Goal: Task Accomplishment & Management: Use online tool/utility

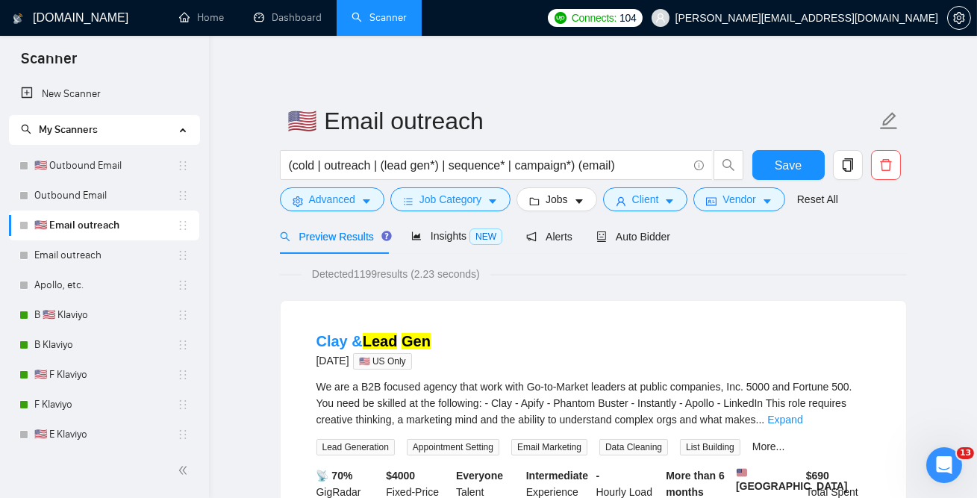
click at [87, 281] on link "Apollo, etc." at bounding box center [105, 285] width 143 height 30
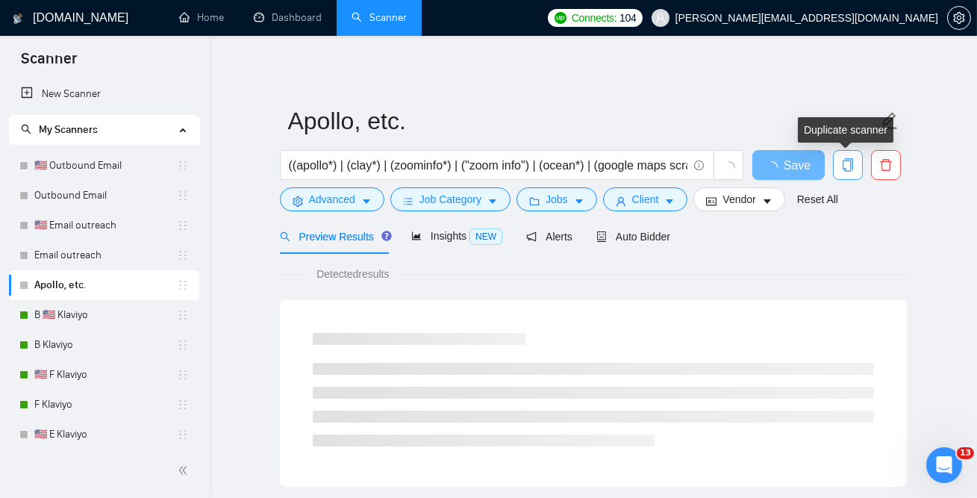
click at [856, 162] on span "copy" at bounding box center [848, 164] width 28 height 13
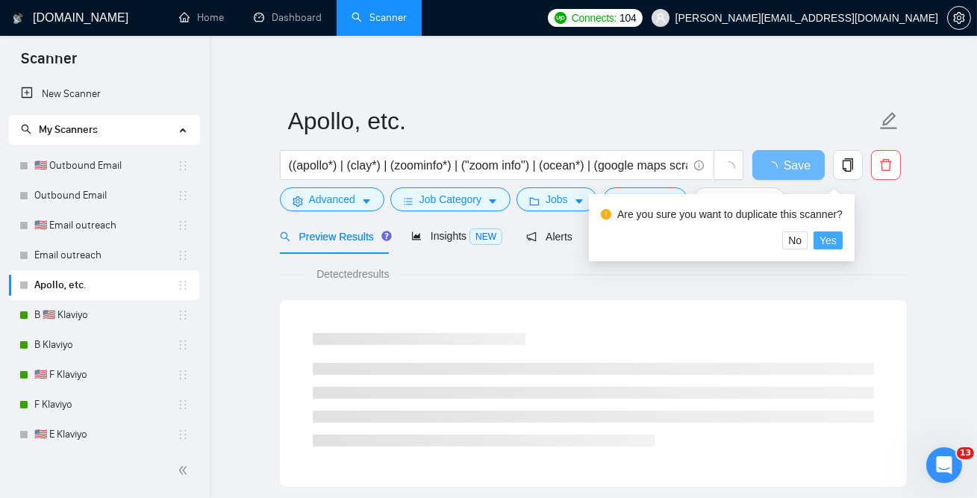
click at [837, 244] on span "Yes" at bounding box center [828, 240] width 17 height 16
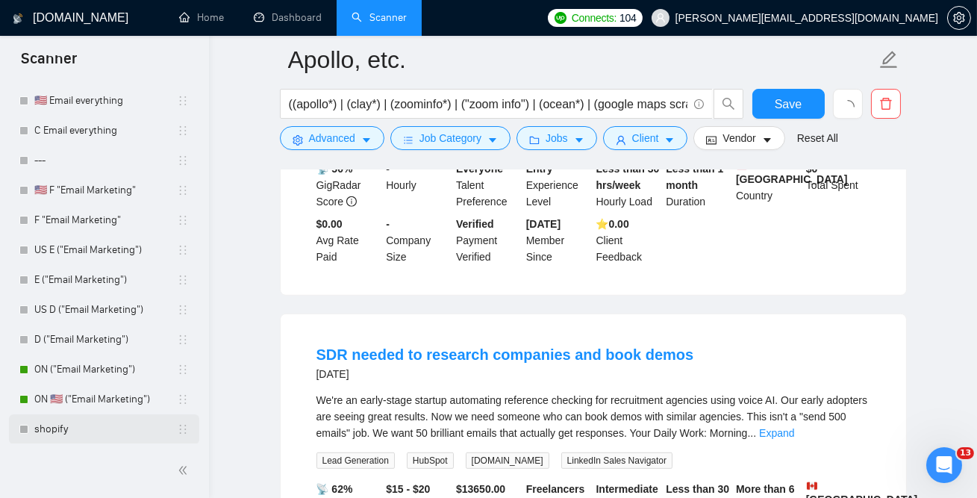
scroll to position [1845, 0]
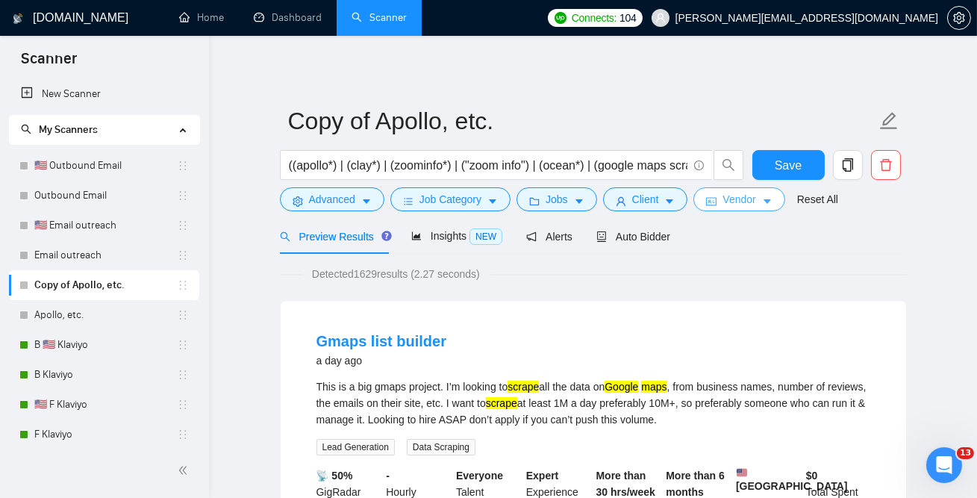
click at [731, 206] on span "Vendor" at bounding box center [739, 199] width 33 height 16
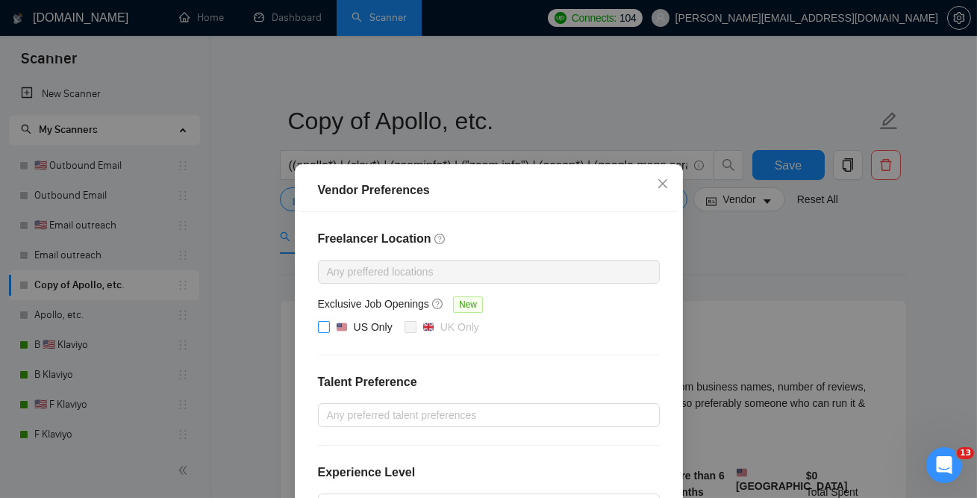
click at [338, 329] on img at bounding box center [342, 327] width 10 height 10
click at [329, 329] on input "US Only" at bounding box center [323, 326] width 10 height 10
checkbox input "true"
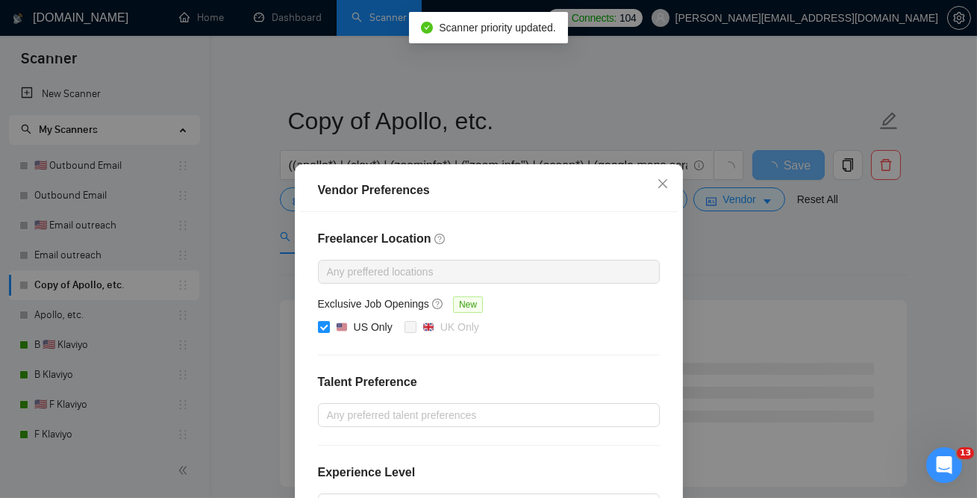
scroll to position [192, 0]
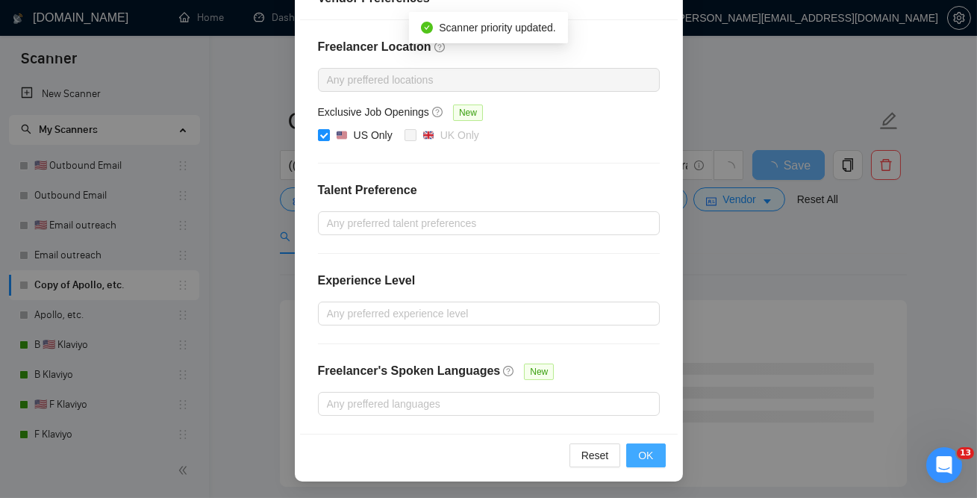
click at [644, 447] on span "OK" at bounding box center [645, 455] width 15 height 16
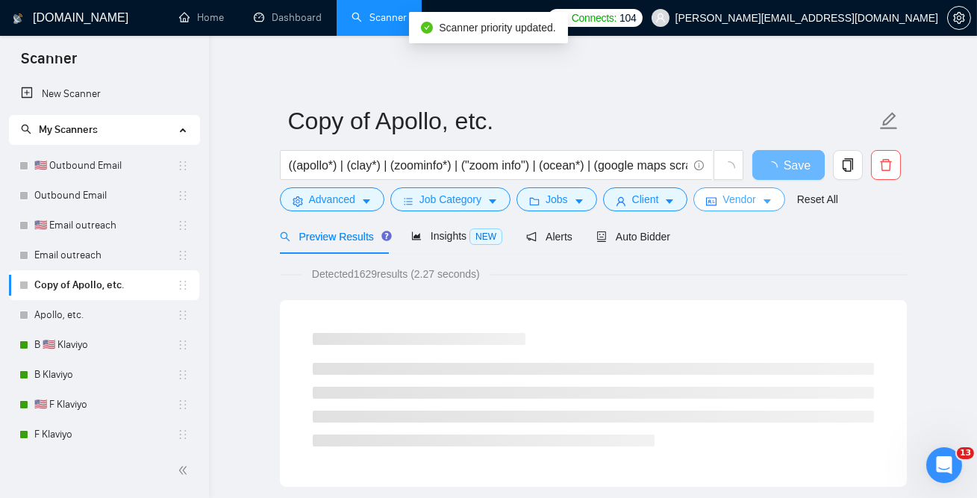
scroll to position [0, 0]
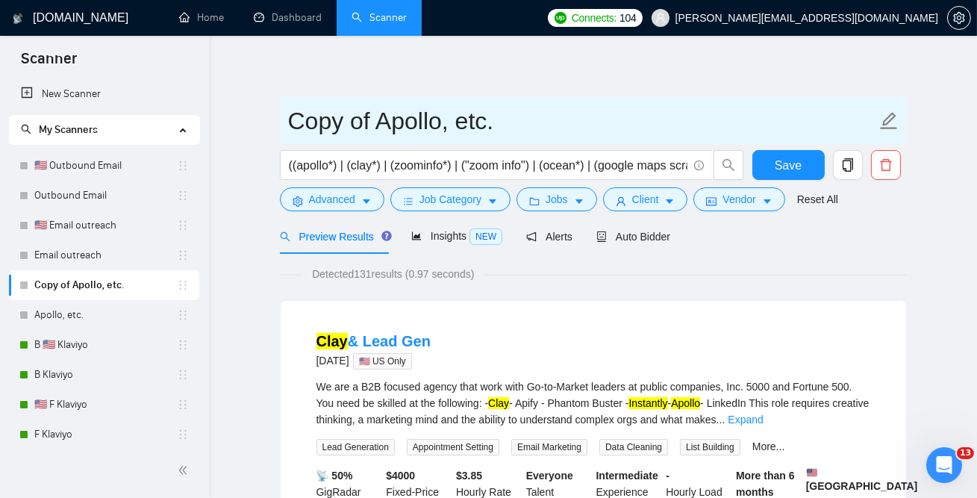
drag, startPoint x: 370, startPoint y: 122, endPoint x: 147, endPoint y: 122, distance: 222.5
paste input ""small pilot task", Klaviyo, DNS, ".svg", BIMI, email ("marketing agency"), "Go…"
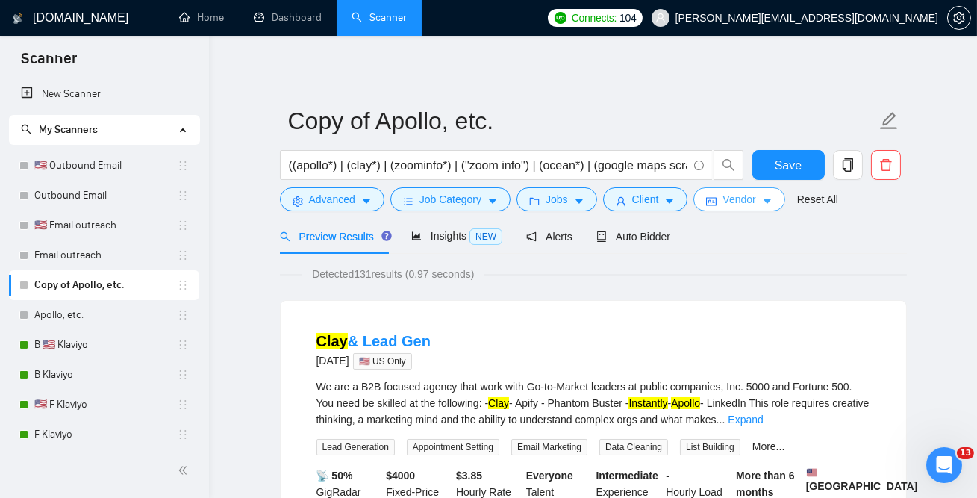
click at [756, 193] on span "Vendor" at bounding box center [739, 199] width 33 height 16
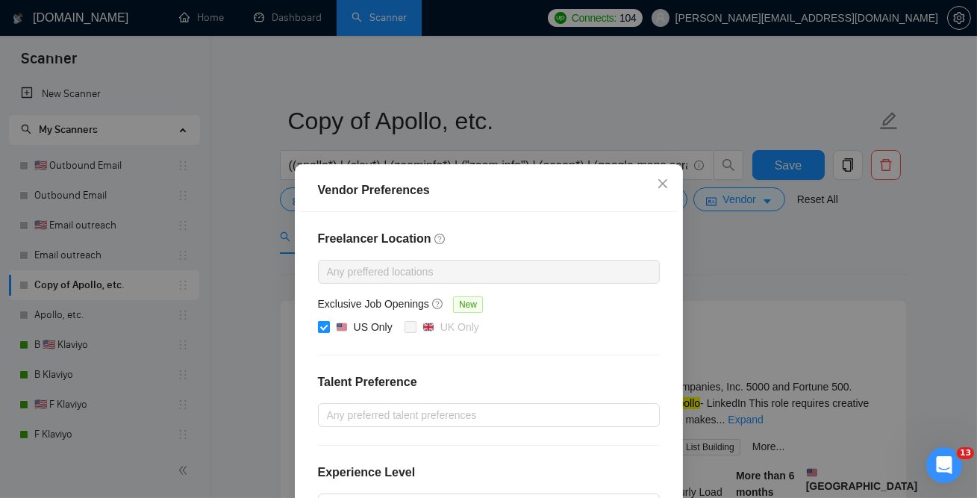
drag, startPoint x: 344, startPoint y: 326, endPoint x: 332, endPoint y: 326, distance: 11.9
click at [332, 326] on span "US Only" at bounding box center [364, 328] width 69 height 18
drag, startPoint x: 348, startPoint y: 328, endPoint x: 333, endPoint y: 328, distance: 14.9
click at [333, 328] on span "US Only" at bounding box center [364, 328] width 69 height 18
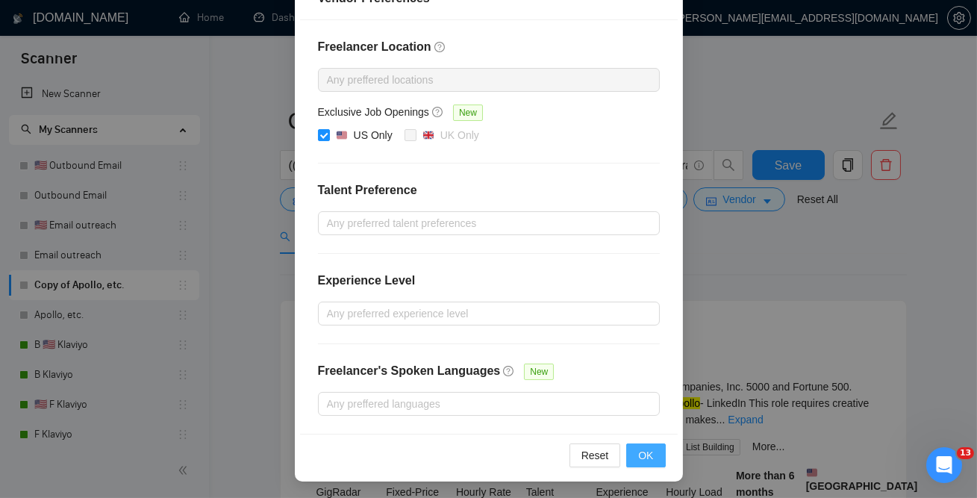
click at [653, 461] on span "OK" at bounding box center [645, 455] width 15 height 16
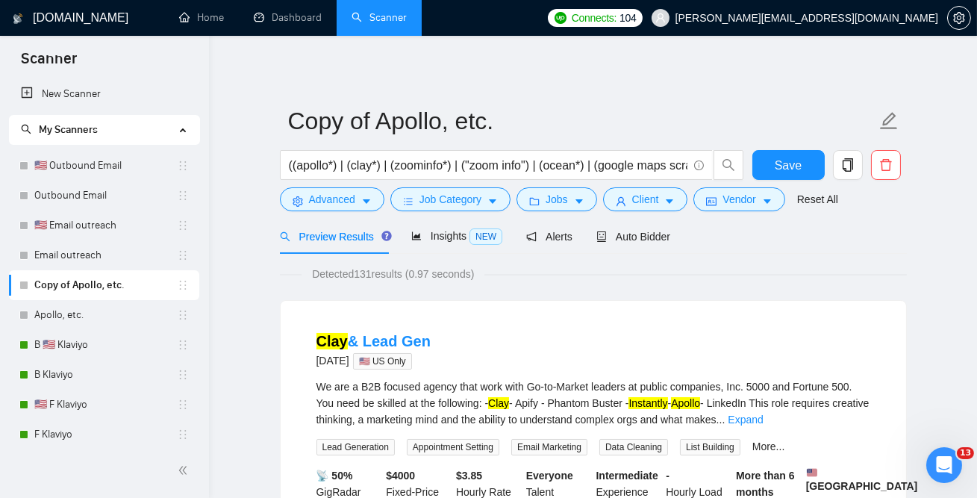
scroll to position [117, 0]
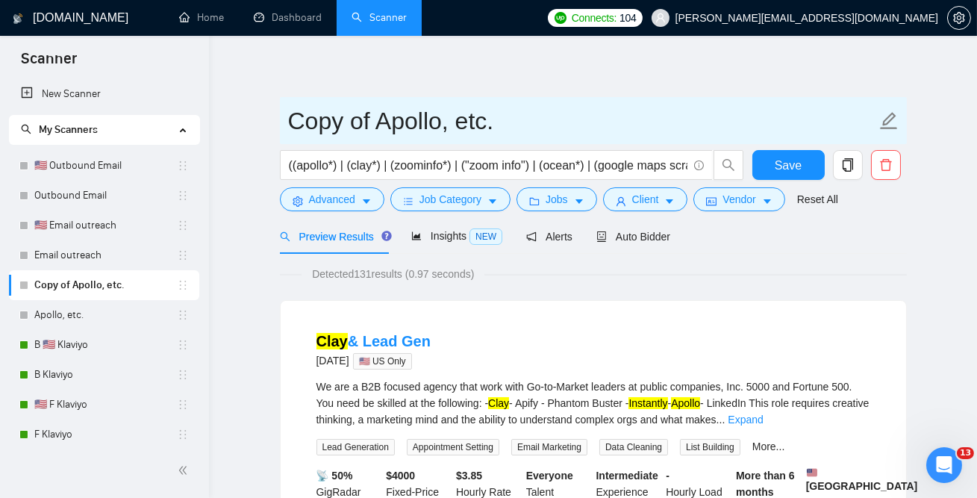
drag, startPoint x: 367, startPoint y: 123, endPoint x: 39, endPoint y: 123, distance: 328.5
paste input "🇺🇸"
type input "🇺🇸 Apollo, etc."
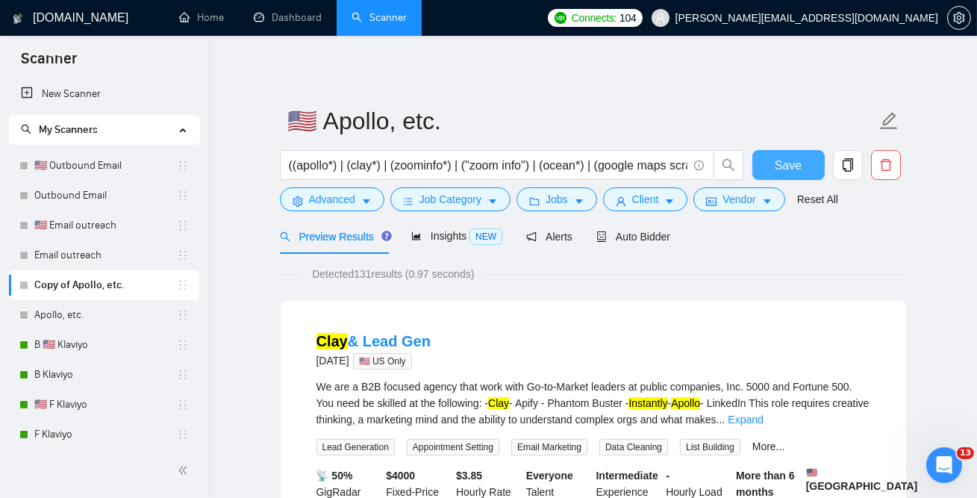
click at [766, 167] on button "Save" at bounding box center [789, 165] width 72 height 30
click at [596, 199] on button "Jobs" at bounding box center [557, 199] width 81 height 24
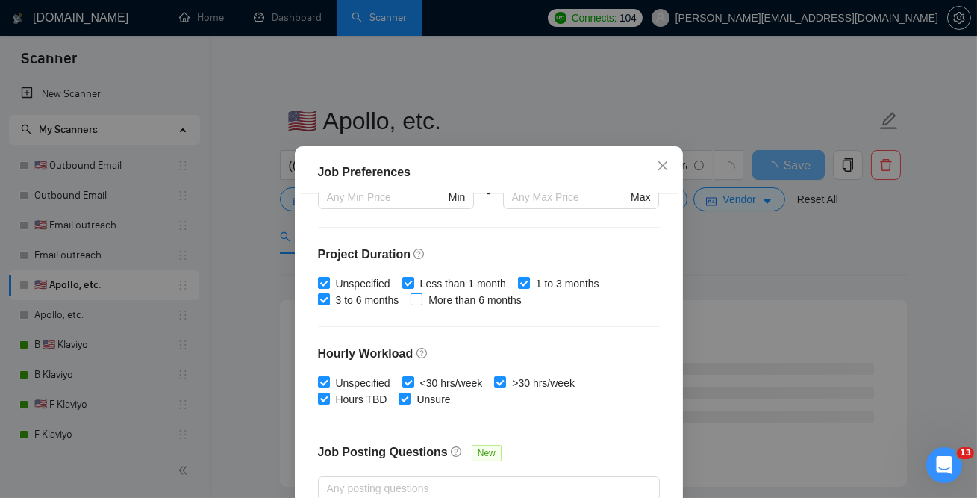
click at [446, 299] on span "More than 6 months" at bounding box center [475, 300] width 105 height 16
click at [421, 299] on input "More than 6 months" at bounding box center [416, 298] width 10 height 10
checkbox input "true"
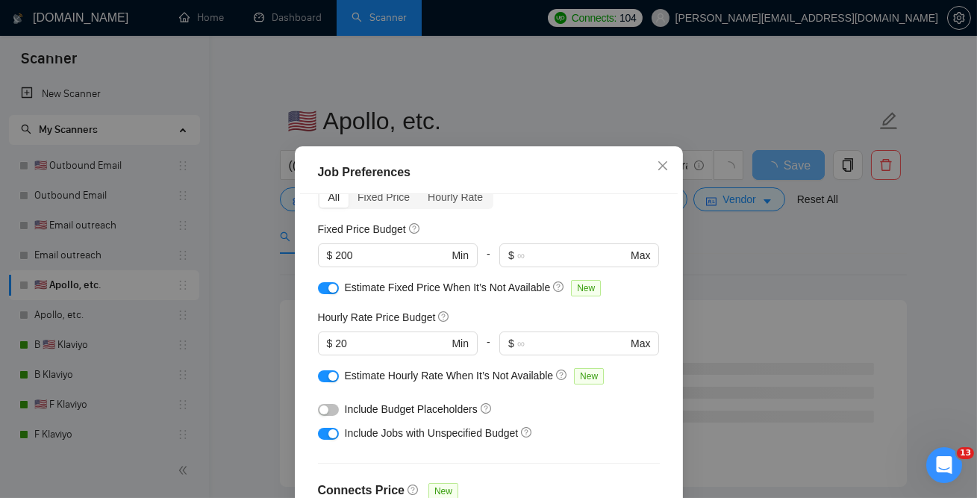
scroll to position [75, 0]
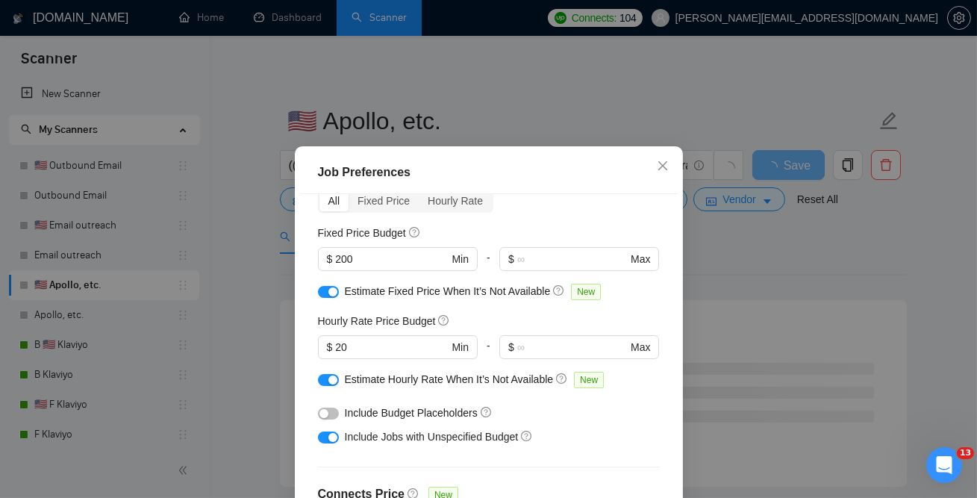
drag, startPoint x: 368, startPoint y: 259, endPoint x: 201, endPoint y: 252, distance: 167.4
click at [202, 259] on div "Job Preferences Budget Project Type All Fixed Price Hourly Rate Fixed Price Bud…" at bounding box center [488, 249] width 977 height 498
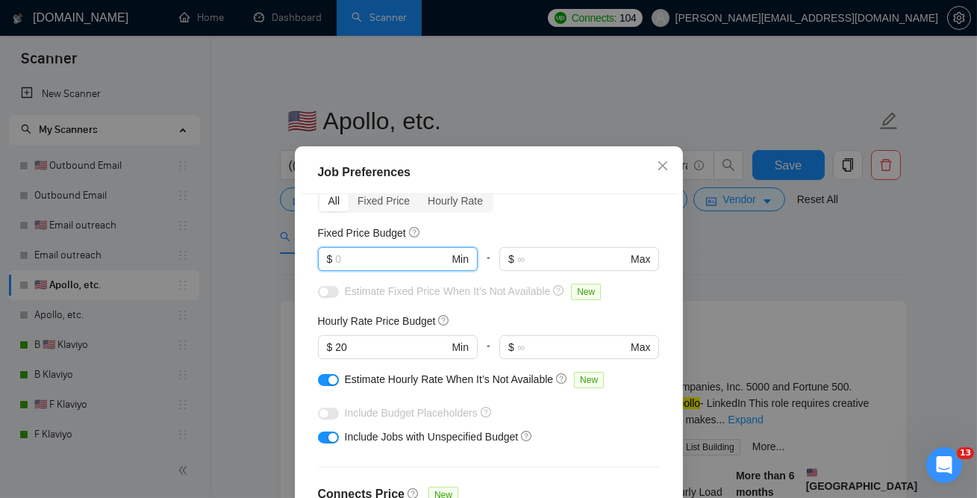
drag, startPoint x: 359, startPoint y: 349, endPoint x: 236, endPoint y: 343, distance: 123.4
click at [236, 343] on div "Job Preferences Budget Project Type All Fixed Price Hourly Rate Fixed Price Bud…" at bounding box center [488, 249] width 977 height 498
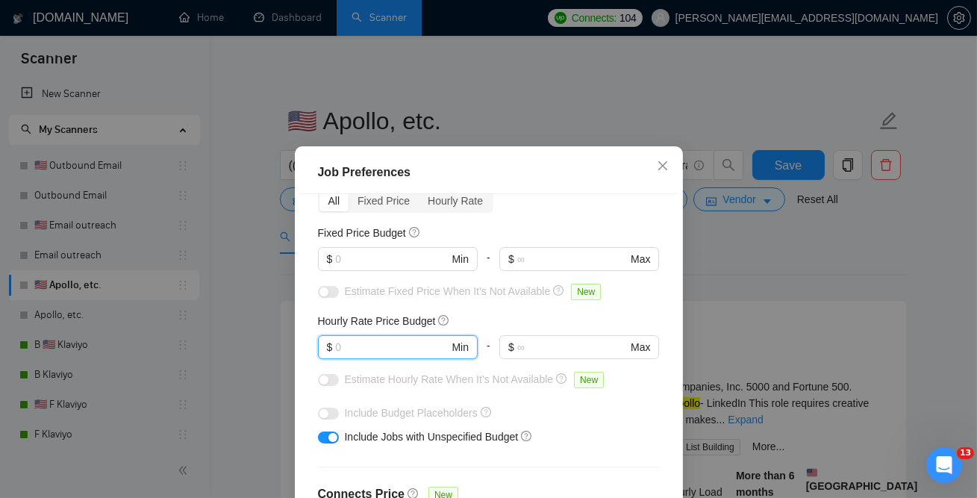
click at [625, 309] on div "Budget Project Type All Fixed Price Hourly Rate Fixed Price Budget $ Min - $ Ma…" at bounding box center [489, 368] width 378 height 349
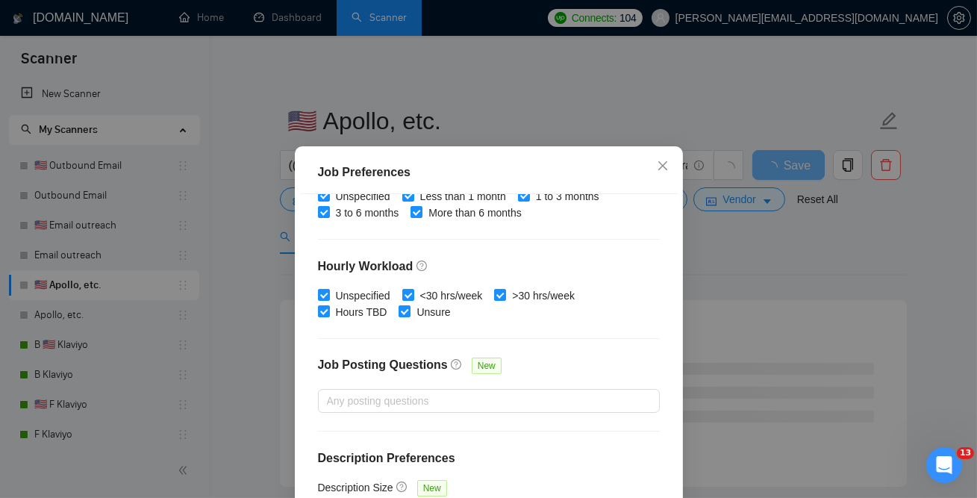
scroll to position [110, 0]
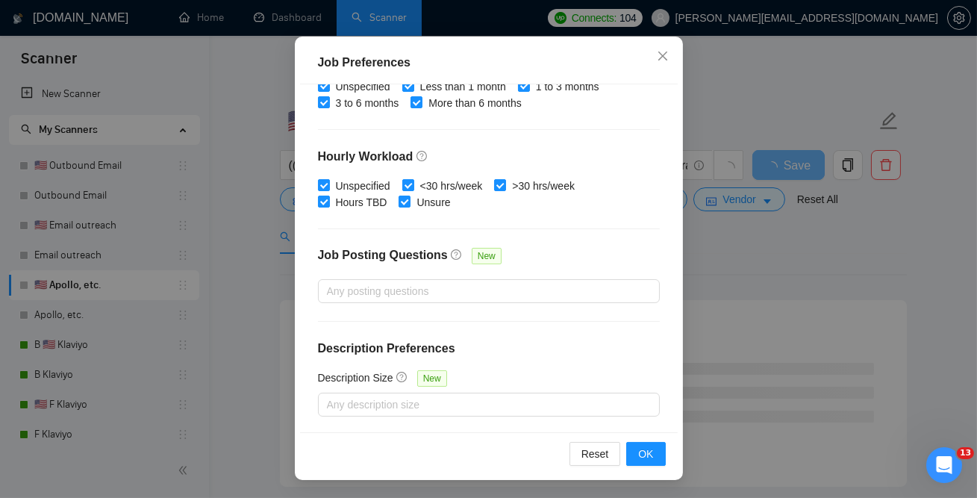
click at [634, 470] on div "Reset OK" at bounding box center [489, 453] width 378 height 43
click at [644, 455] on span "OK" at bounding box center [645, 454] width 15 height 16
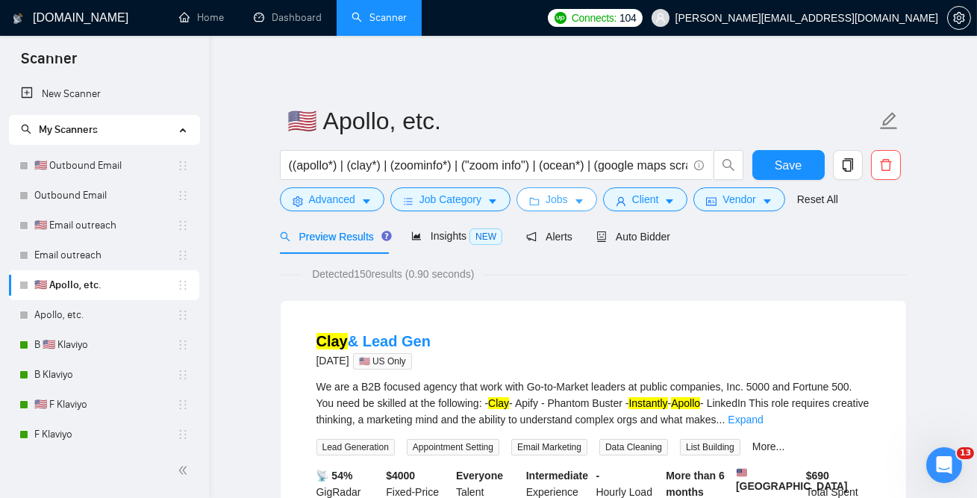
scroll to position [0, 0]
click at [643, 196] on span "Client" at bounding box center [645, 199] width 27 height 16
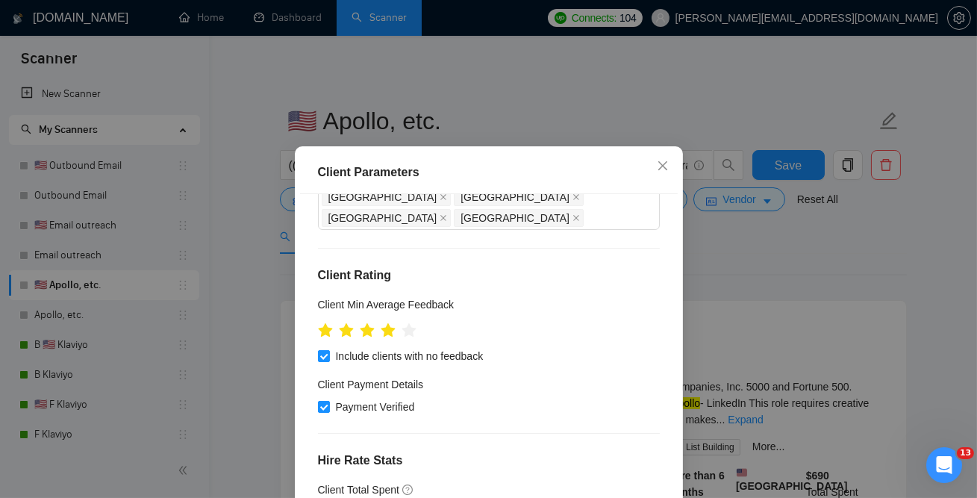
scroll to position [146, 0]
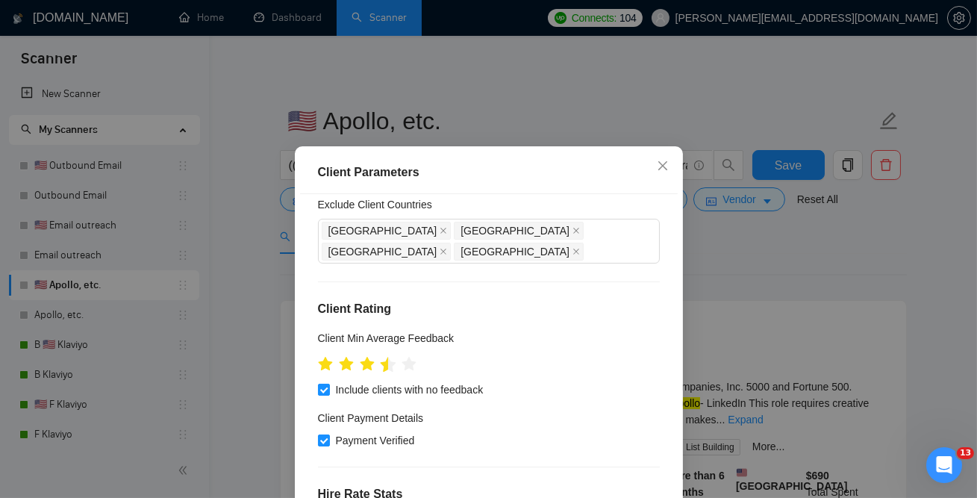
click at [385, 351] on div at bounding box center [384, 364] width 8 height 26
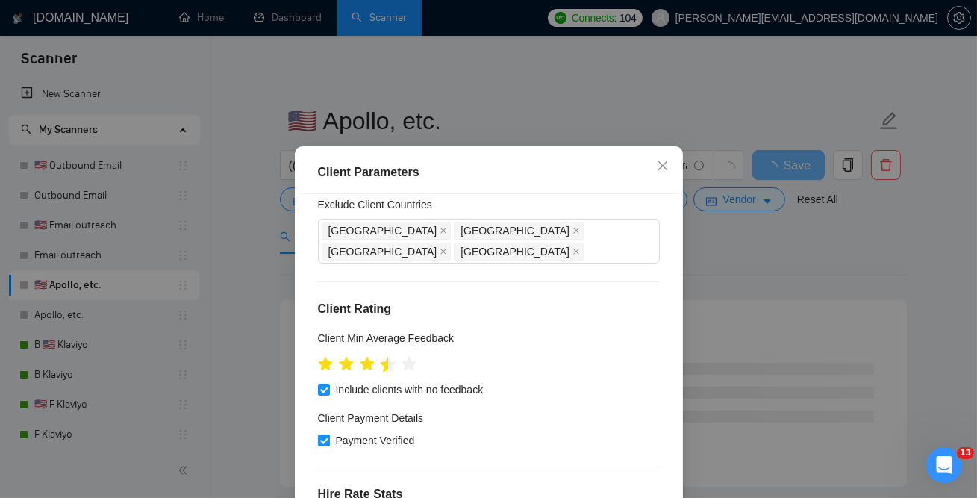
click at [386, 356] on icon "star" at bounding box center [388, 363] width 16 height 15
click at [387, 356] on icon "star" at bounding box center [388, 363] width 16 height 15
click at [376, 432] on span "Payment Verified" at bounding box center [375, 440] width 91 height 16
click at [329, 435] on input "Payment Verified" at bounding box center [323, 440] width 10 height 10
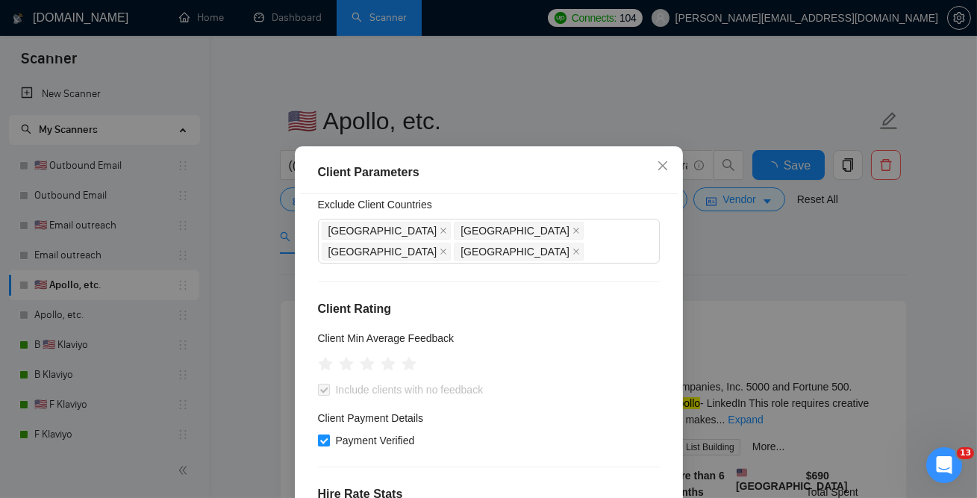
checkbox input "false"
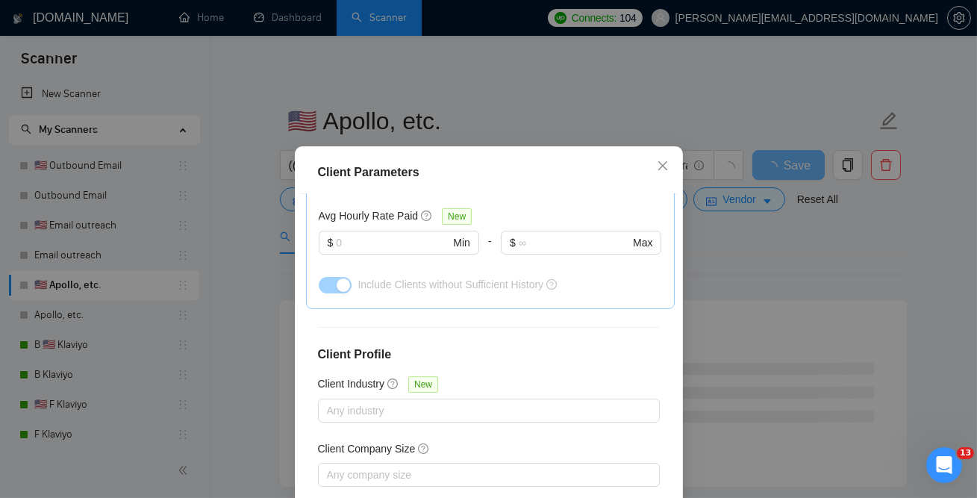
scroll to position [110, 0]
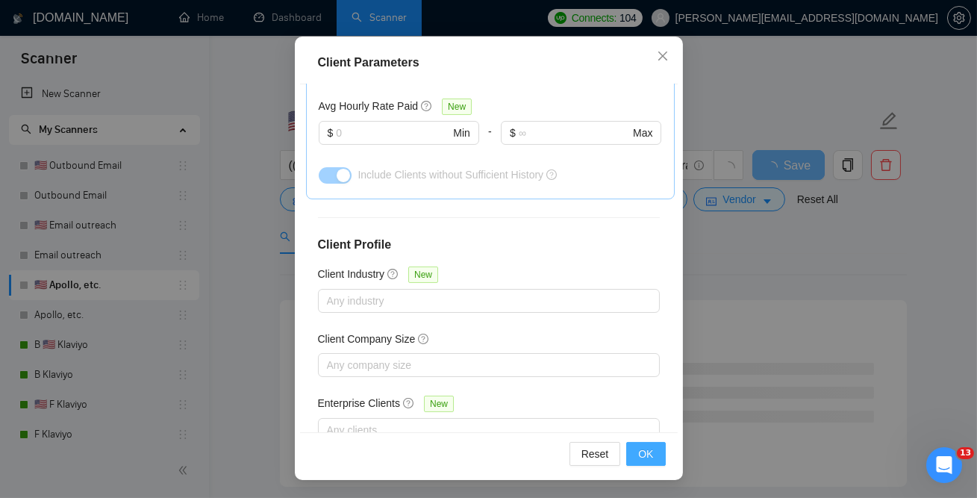
click at [656, 458] on button "OK" at bounding box center [645, 454] width 39 height 24
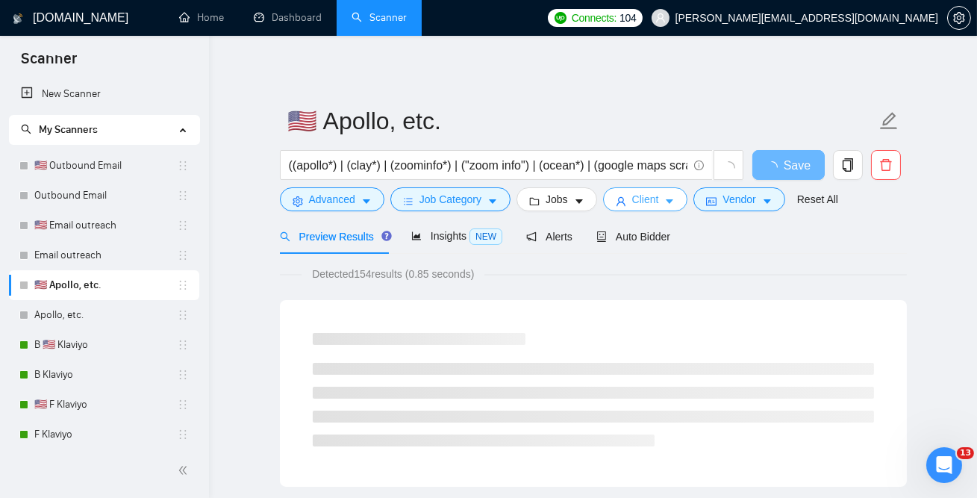
scroll to position [0, 0]
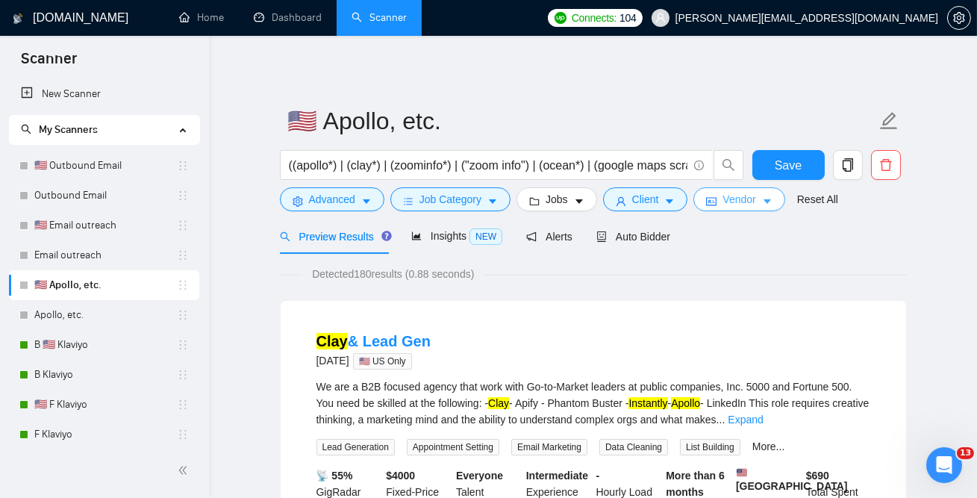
click at [754, 196] on span "Vendor" at bounding box center [739, 199] width 33 height 16
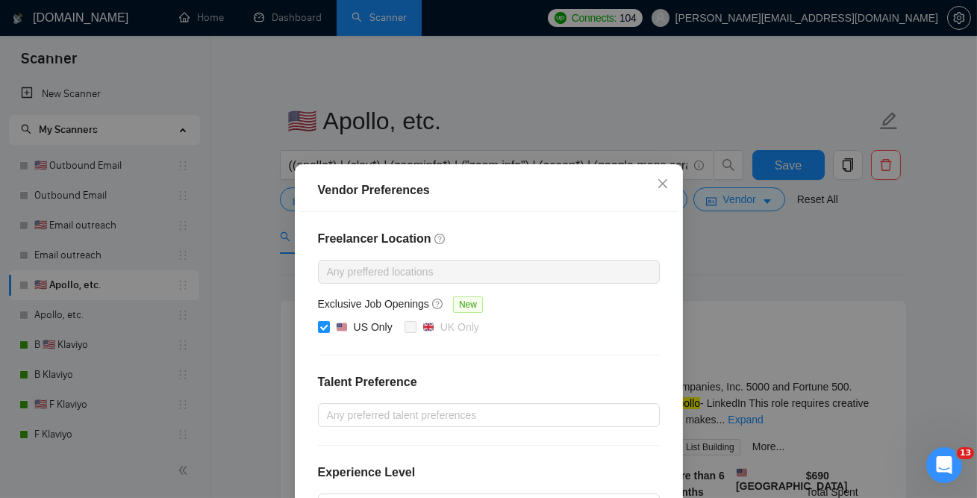
click at [761, 260] on div "Vendor Preferences Freelancer Location Any preffered locations Exclusive Job Op…" at bounding box center [488, 249] width 977 height 498
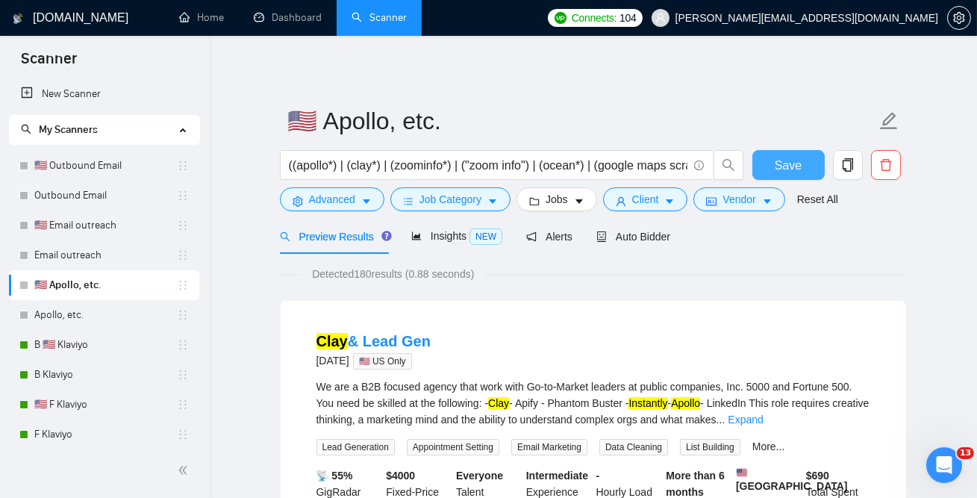
click at [803, 171] on button "Save" at bounding box center [789, 165] width 72 height 30
click at [108, 161] on link "🇺🇸 Outbound Email" at bounding box center [105, 166] width 143 height 30
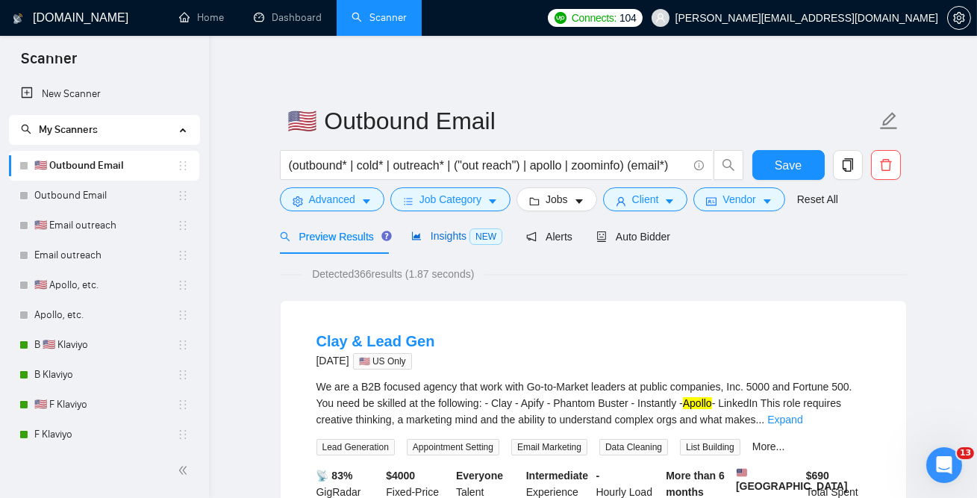
click at [465, 235] on span "Insights NEW" at bounding box center [456, 236] width 91 height 12
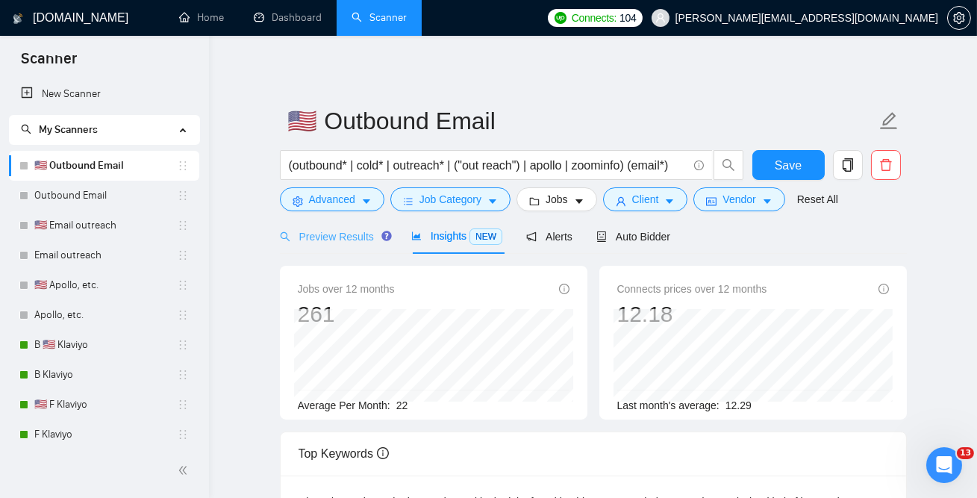
click at [323, 248] on div "Preview Results" at bounding box center [334, 236] width 108 height 35
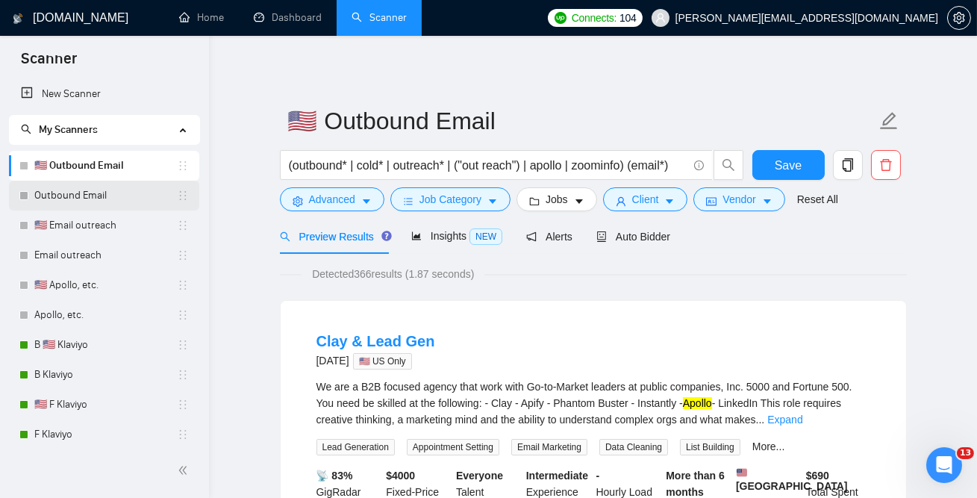
click at [107, 203] on link "Outbound Email" at bounding box center [105, 196] width 143 height 30
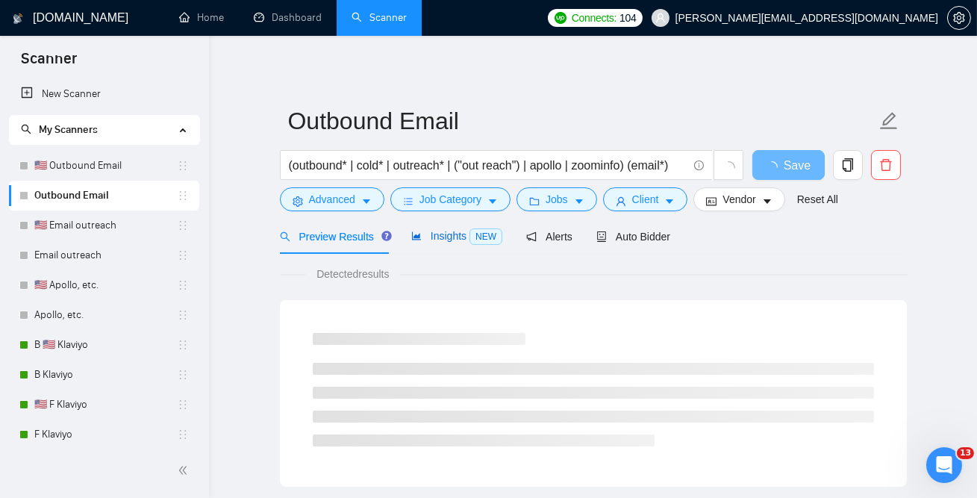
click at [462, 231] on span "Insights NEW" at bounding box center [456, 236] width 91 height 12
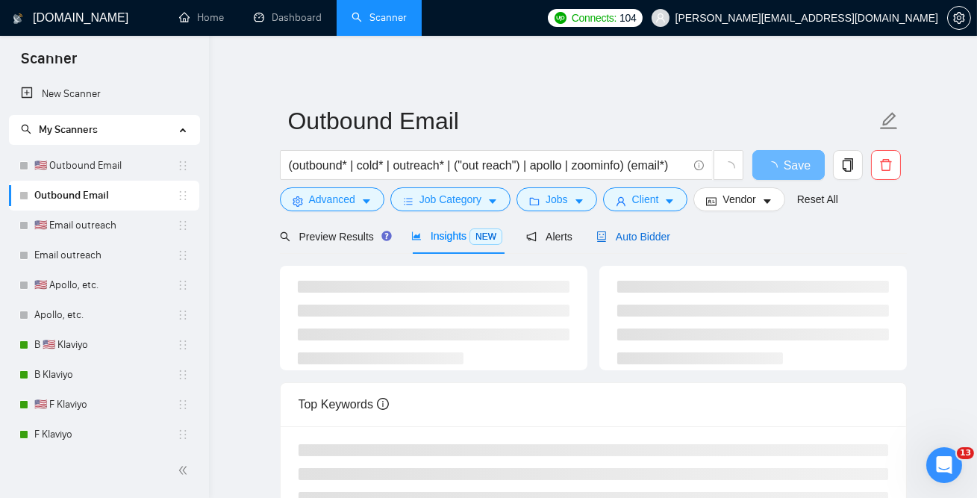
click at [656, 232] on span "Auto Bidder" at bounding box center [634, 237] width 74 height 12
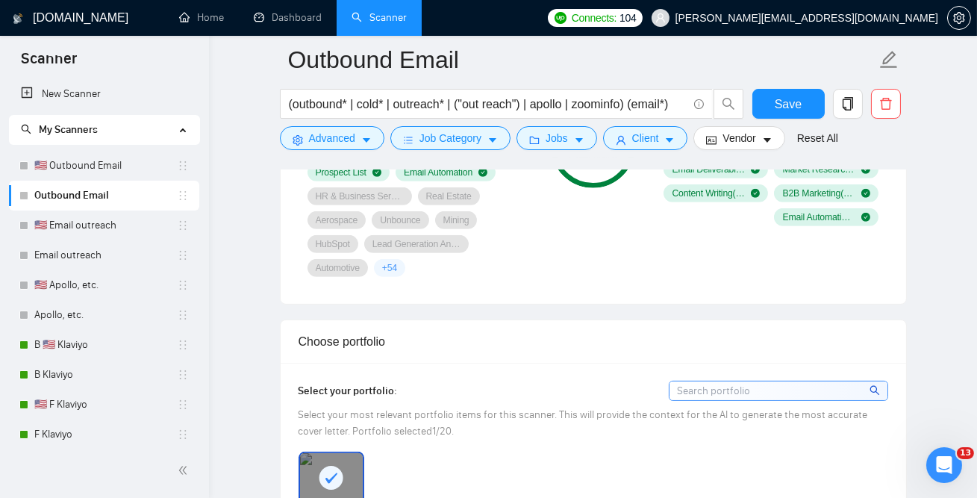
scroll to position [1212, 0]
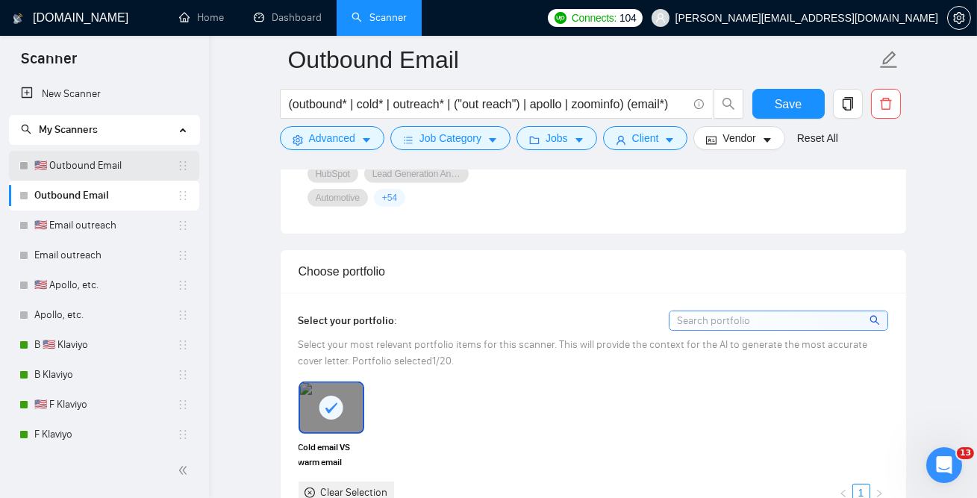
click at [93, 167] on link "🇺🇸 Outbound Email" at bounding box center [105, 166] width 143 height 30
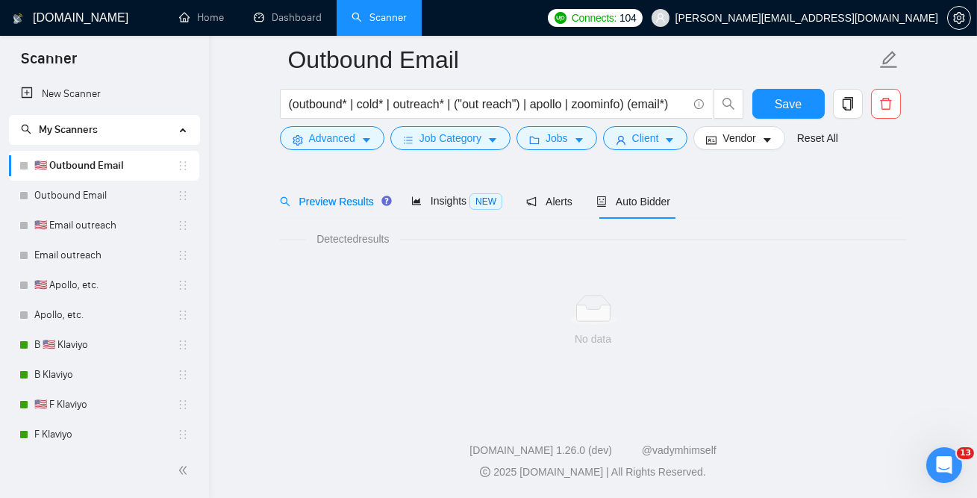
scroll to position [46, 0]
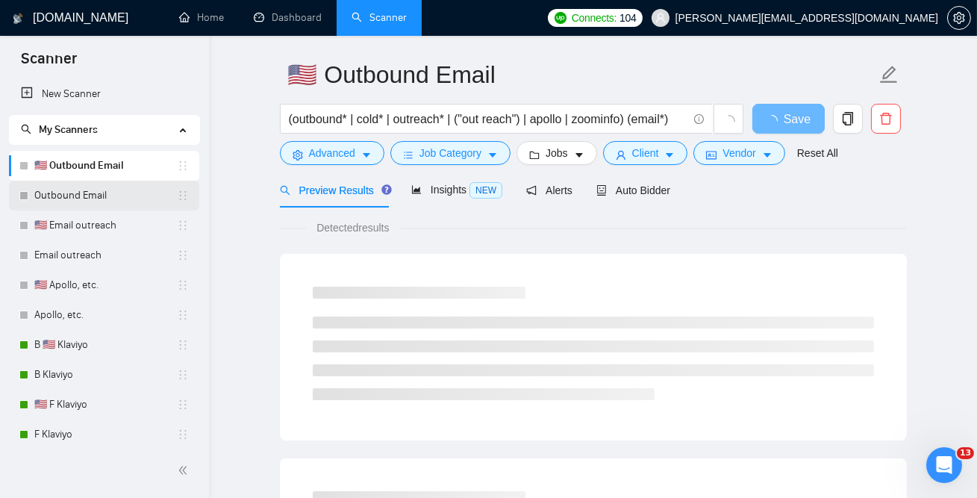
click at [100, 196] on link "Outbound Email" at bounding box center [105, 196] width 143 height 30
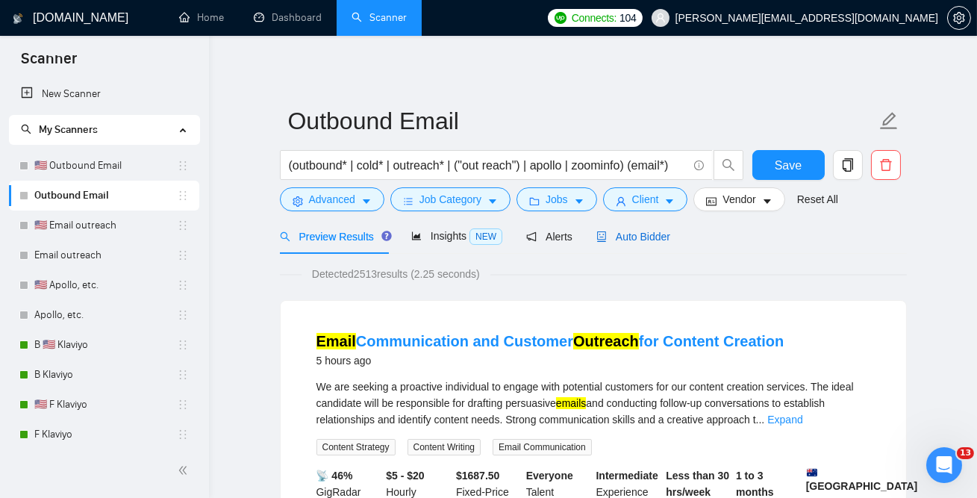
click at [655, 235] on span "Auto Bidder" at bounding box center [634, 237] width 74 height 12
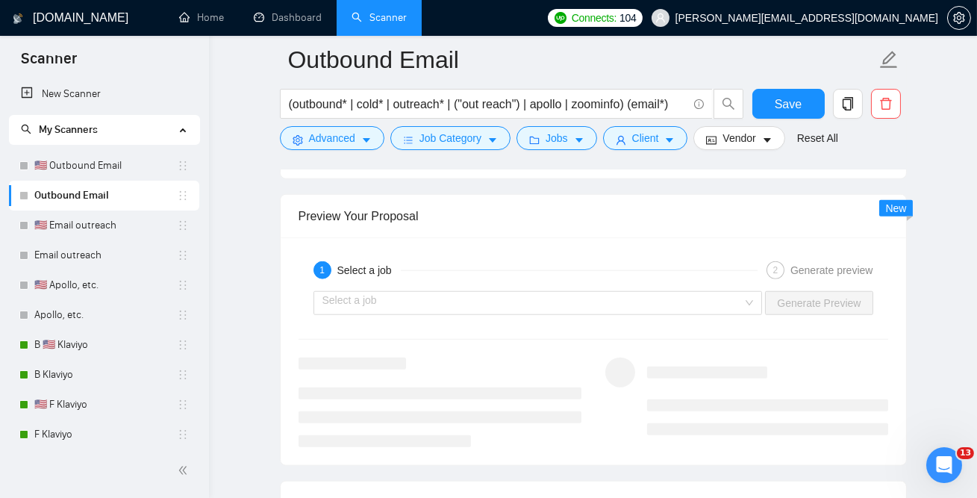
scroll to position [2787, 0]
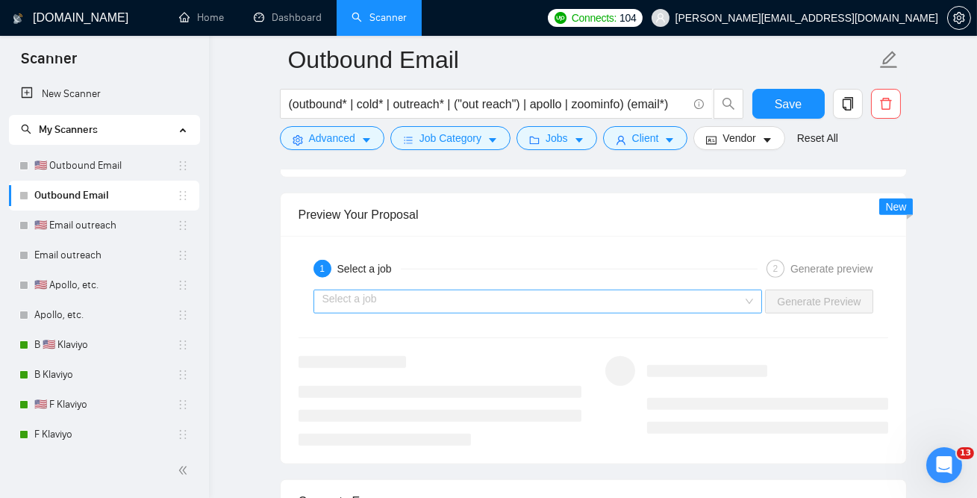
click at [434, 301] on input "search" at bounding box center [533, 301] width 421 height 22
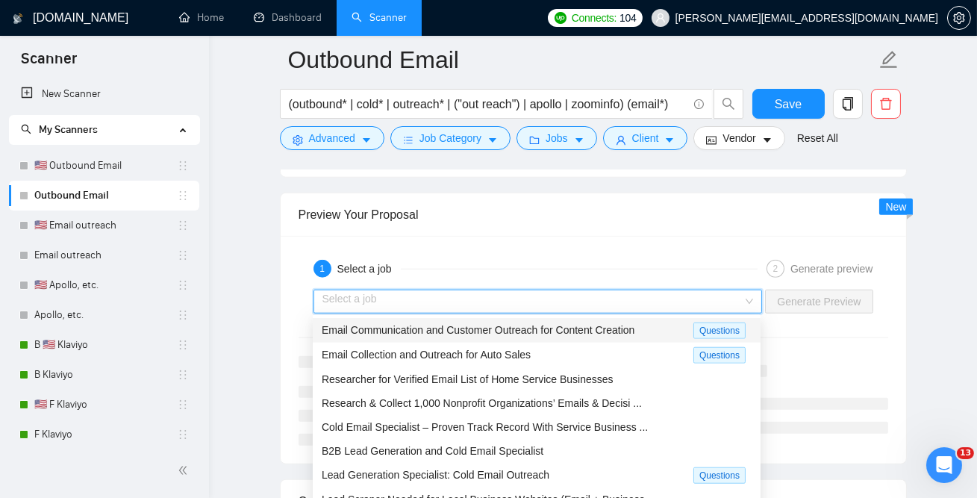
click at [402, 335] on span "Email Communication and Customer Outreach for Content Creation" at bounding box center [478, 330] width 313 height 12
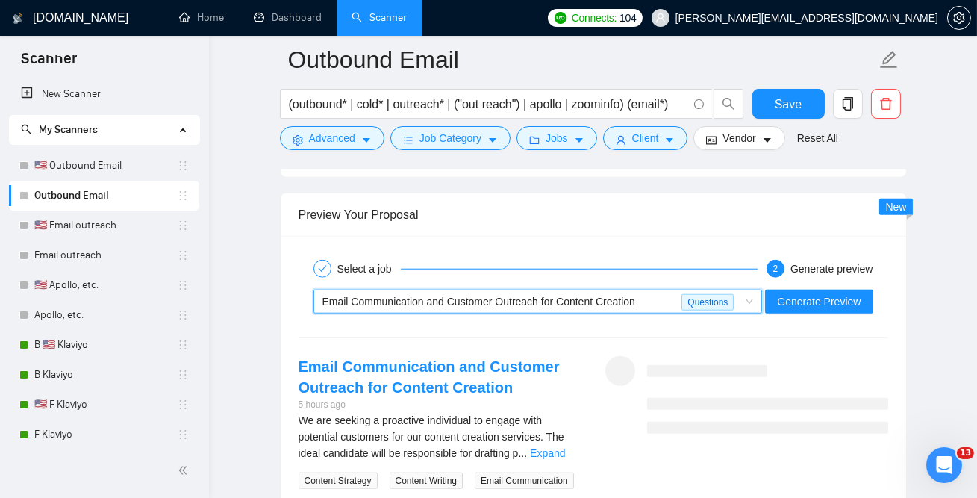
click at [491, 305] on span "Email Communication and Customer Outreach for Content Creation" at bounding box center [479, 302] width 313 height 12
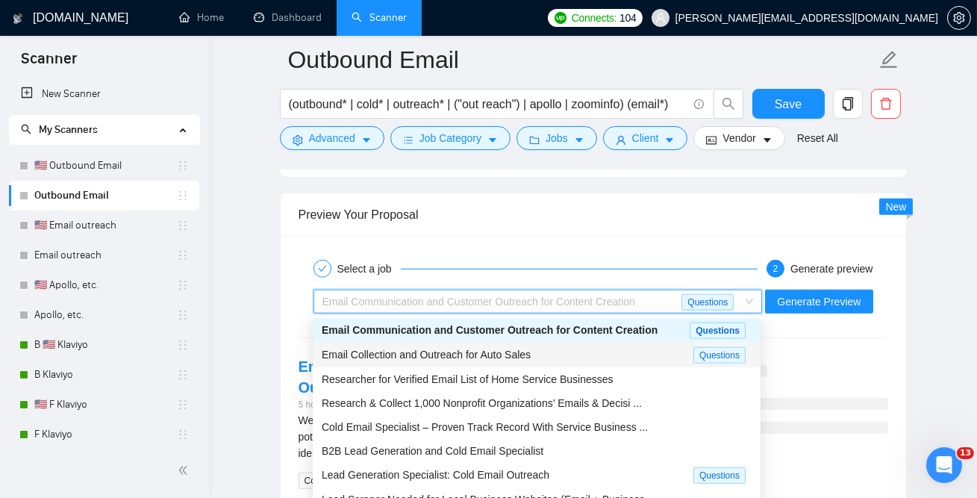
click at [429, 357] on span "Email Collection and Outreach for Auto Sales" at bounding box center [426, 355] width 209 height 12
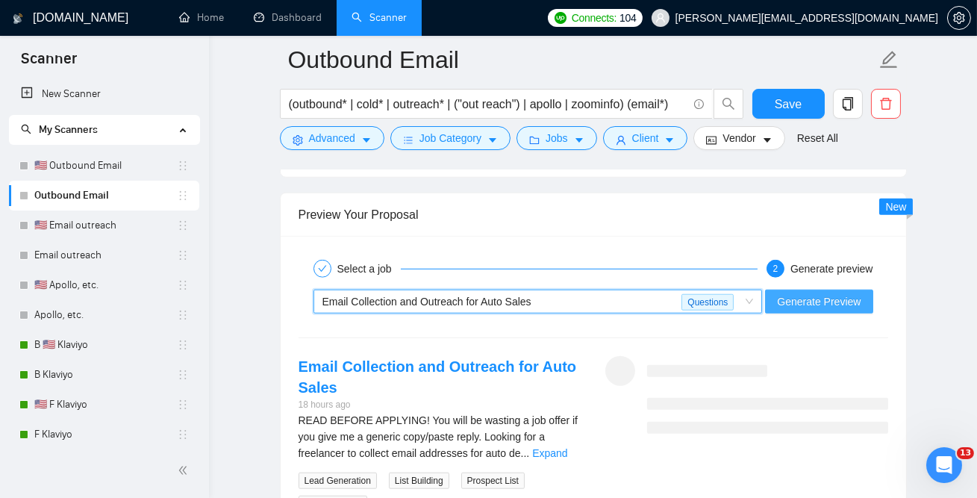
click at [838, 293] on span "Generate Preview" at bounding box center [819, 301] width 84 height 16
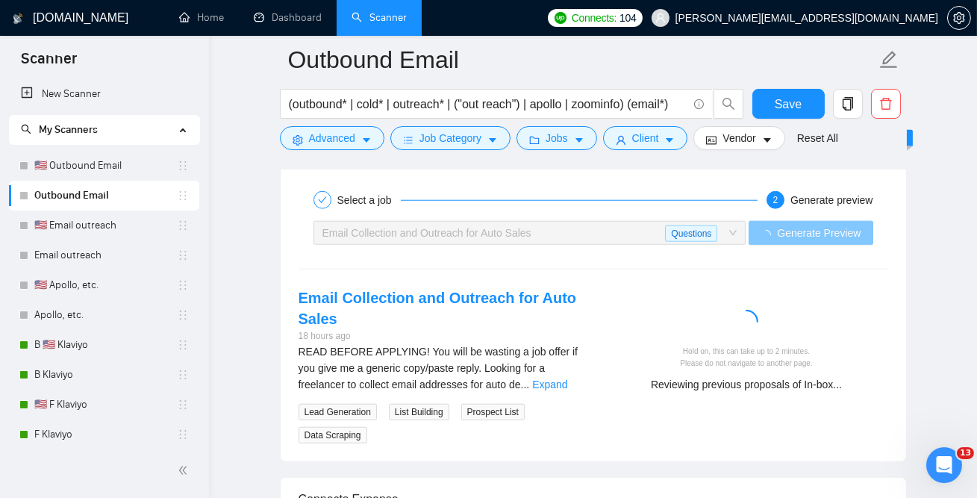
scroll to position [2853, 0]
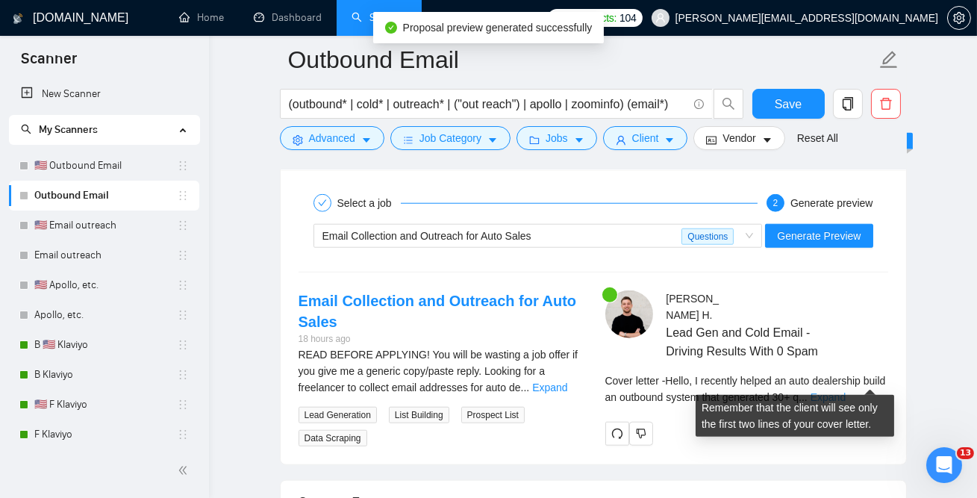
click at [846, 391] on link "Expand" at bounding box center [828, 397] width 35 height 12
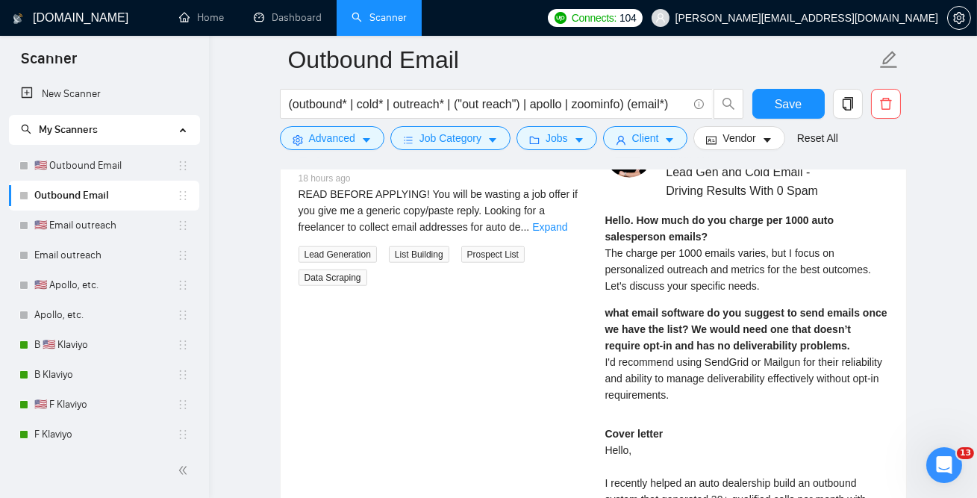
scroll to position [3012, 0]
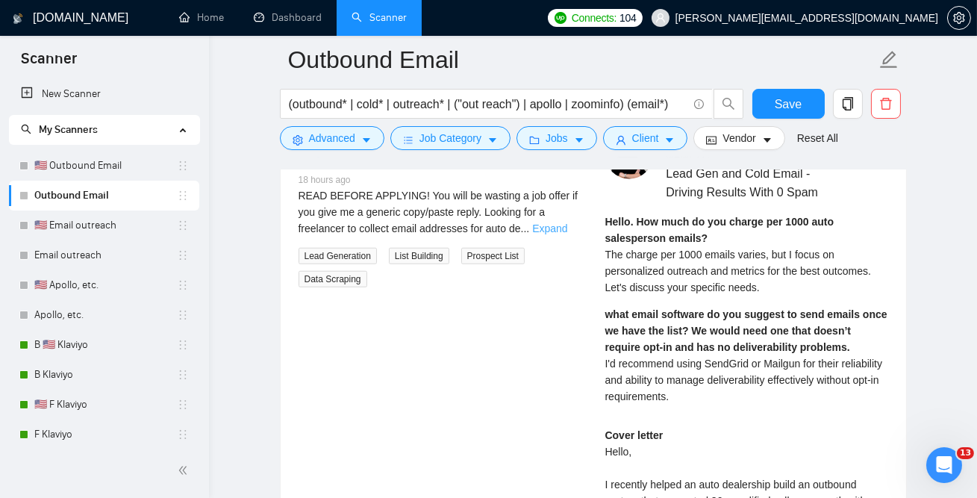
click at [562, 223] on link "Expand" at bounding box center [549, 228] width 35 height 12
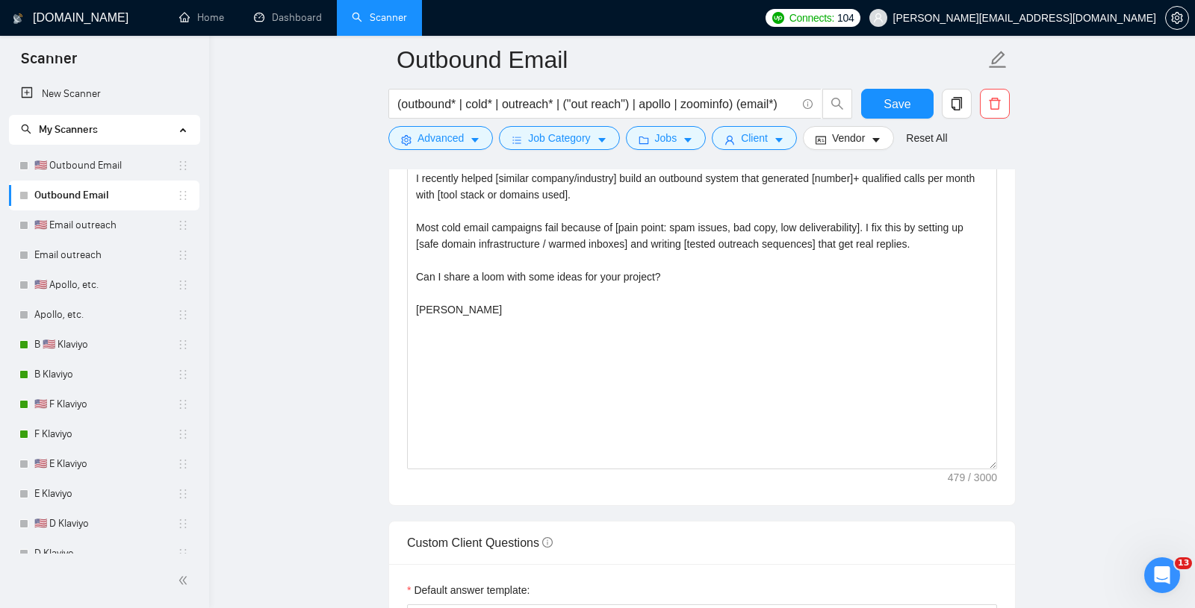
scroll to position [1708, 0]
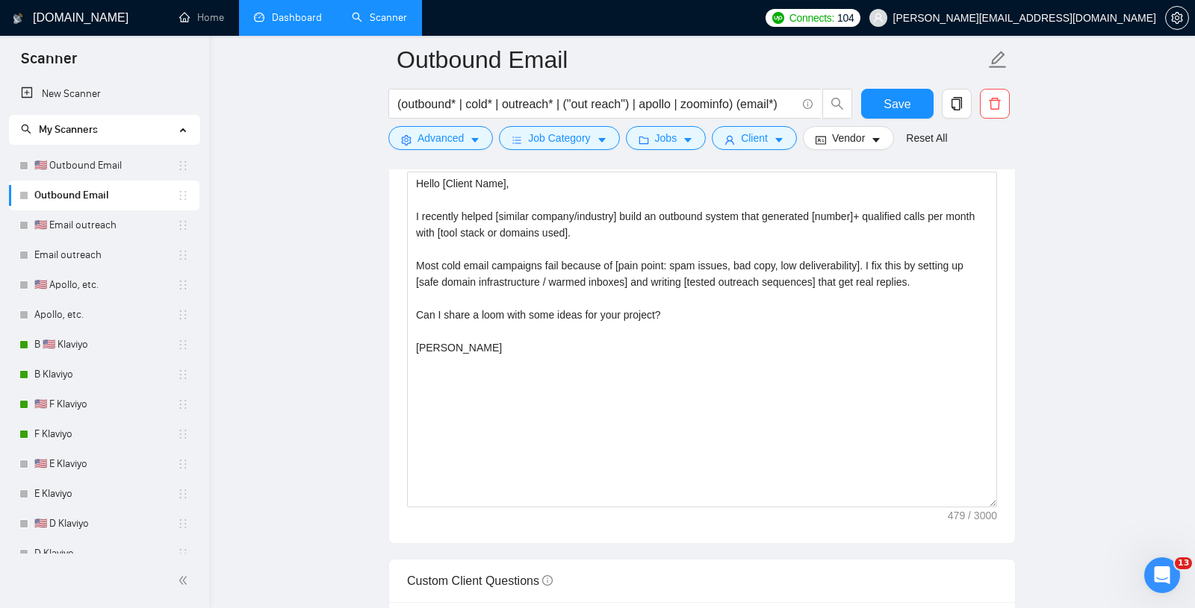
click at [285, 24] on link "Dashboard" at bounding box center [288, 17] width 68 height 13
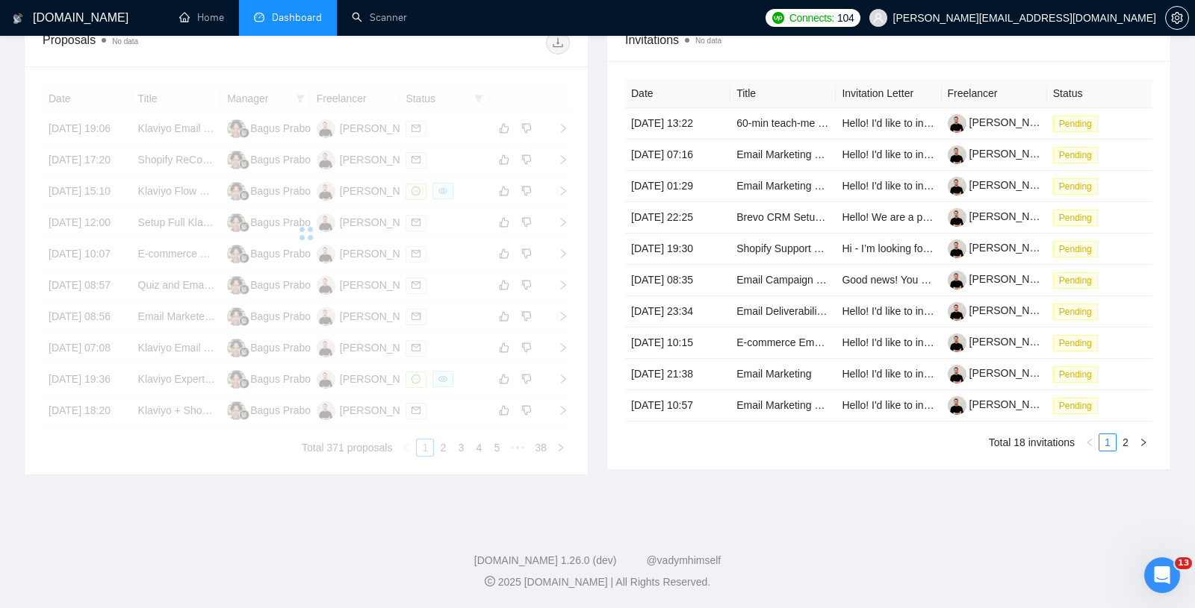
scroll to position [703, 0]
